Goal: Complete application form

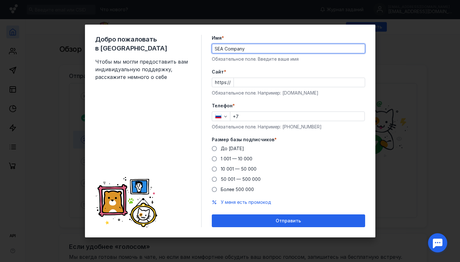
type input "SEA Company"
click at [244, 82] on input "Cайт *" at bounding box center [299, 82] width 131 height 9
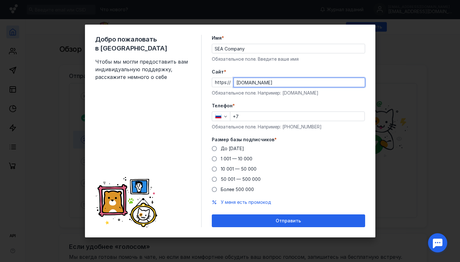
type input "[DOMAIN_NAME]"
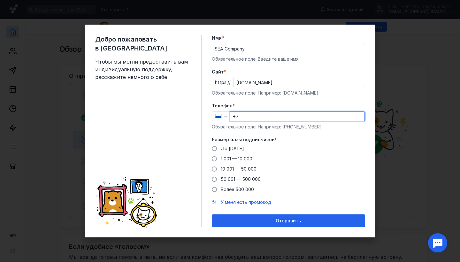
click at [249, 114] on input "+7" at bounding box center [297, 116] width 134 height 9
type input "[PHONE_NUMBER]"
click at [228, 171] on span "10 001 — 50 000" at bounding box center [239, 168] width 36 height 5
click at [0, 0] on input "10 001 — 50 000" at bounding box center [0, 0] width 0 height 0
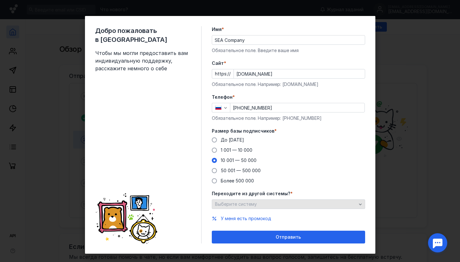
click at [266, 207] on div "Выберите систему" at bounding box center [288, 204] width 153 height 10
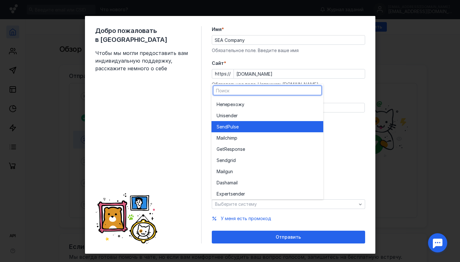
click at [249, 129] on div "SendPuls e" at bounding box center [267, 127] width 102 height 6
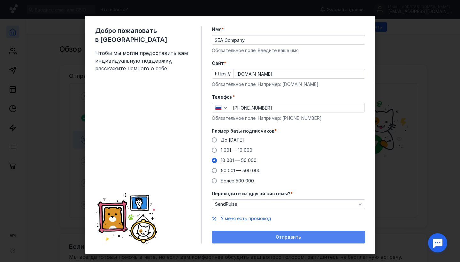
click at [265, 239] on div "Отправить" at bounding box center [288, 236] width 147 height 5
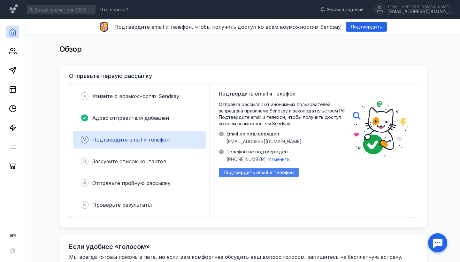
click at [256, 175] on span "Подтвердить email и телефон" at bounding box center [258, 172] width 70 height 5
